Goal: Information Seeking & Learning: Learn about a topic

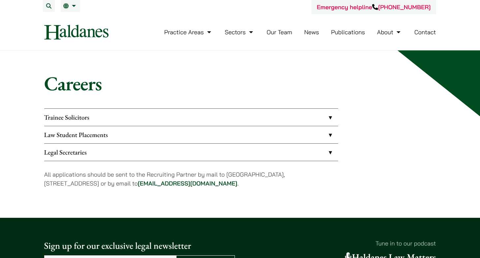
click at [165, 130] on link "Law Student Placements" at bounding box center [191, 134] width 294 height 17
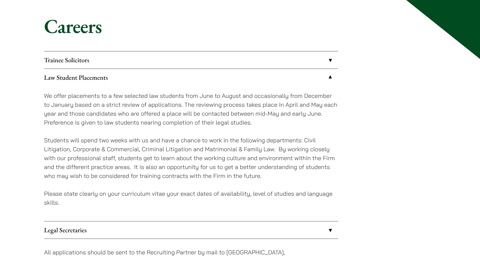
scroll to position [60, 0]
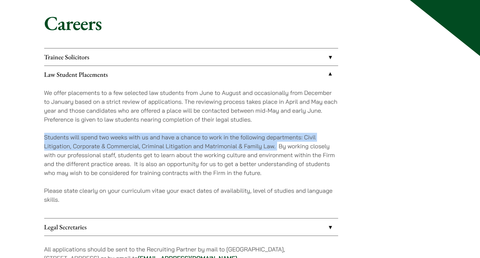
drag, startPoint x: 159, startPoint y: 129, endPoint x: 277, endPoint y: 145, distance: 118.5
click at [277, 145] on div "We offer placements to a few selected law students from June to August and occa…" at bounding box center [191, 150] width 294 height 135
copy p "Students will spend two weeks with us and have a chance to work in the followin…"
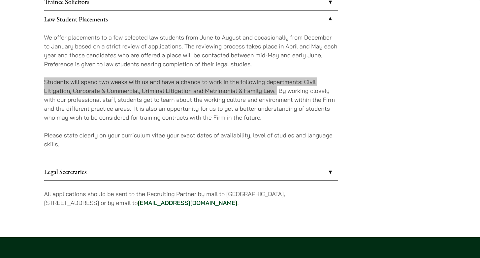
scroll to position [114, 0]
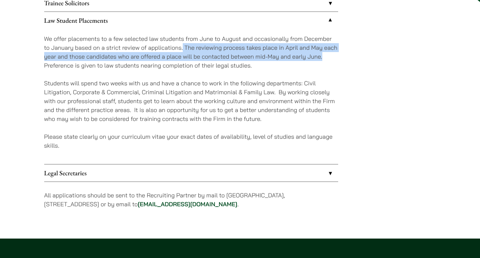
drag, startPoint x: 327, startPoint y: 58, endPoint x: 183, endPoint y: 46, distance: 144.2
click at [183, 46] on p "We offer placements to a few selected law students from June to August and occa…" at bounding box center [191, 52] width 294 height 36
copy p "The reviewing process takes place in April and May each year and those candidat…"
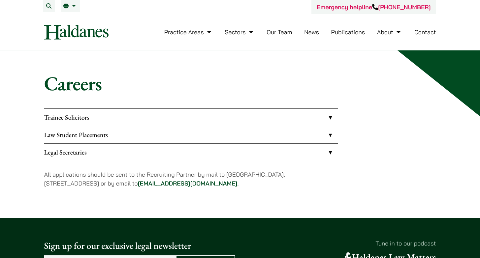
click at [89, 118] on link "Trainee Solicitors" at bounding box center [191, 117] width 294 height 17
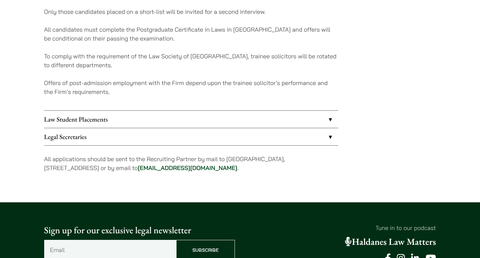
scroll to position [190, 0]
